Goal: Navigation & Orientation: Find specific page/section

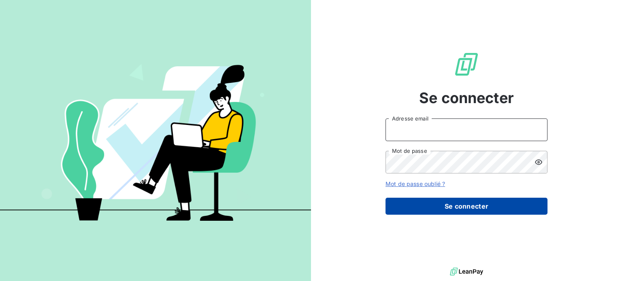
type input "[PERSON_NAME][EMAIL_ADDRESS][PERSON_NAME][DOMAIN_NAME]"
click at [490, 202] on button "Se connecter" at bounding box center [466, 206] width 162 height 17
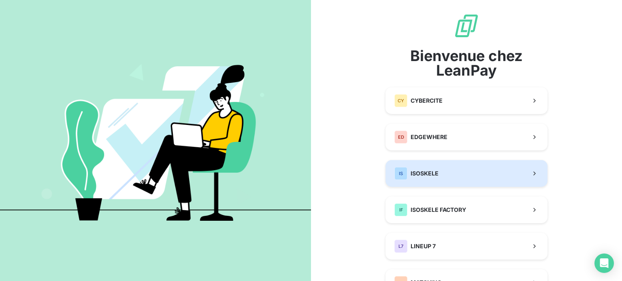
click at [426, 173] on span "ISOSKELE" at bounding box center [424, 174] width 28 height 8
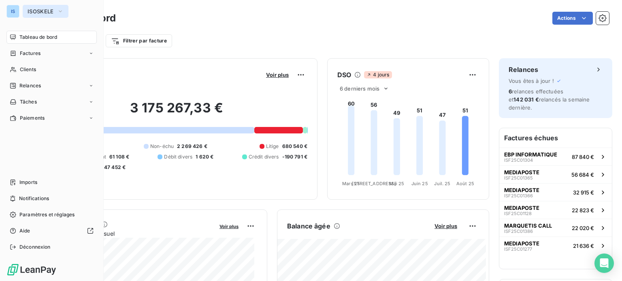
click at [39, 13] on span "ISOSKELE" at bounding box center [41, 11] width 26 height 6
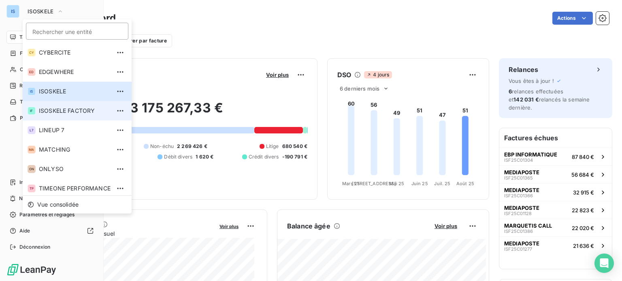
click at [66, 108] on span "ISOSKELE FACTORY" at bounding box center [75, 111] width 72 height 8
